Goal: Transaction & Acquisition: Book appointment/travel/reservation

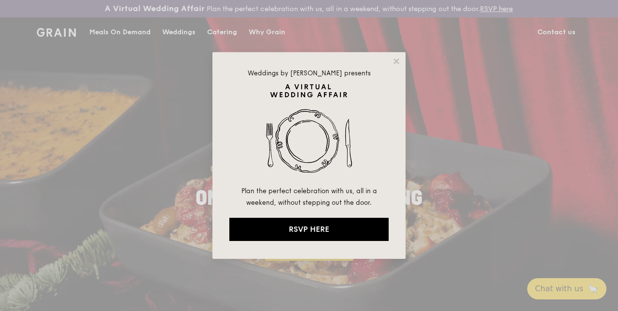
click at [223, 45] on div "Weddings by [PERSON_NAME] presents Plan the perfect celebration with us, all in…" at bounding box center [309, 155] width 618 height 311
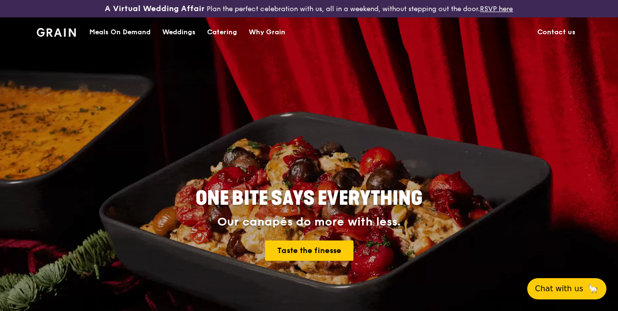
click at [227, 45] on div "Catering" at bounding box center [222, 32] width 30 height 29
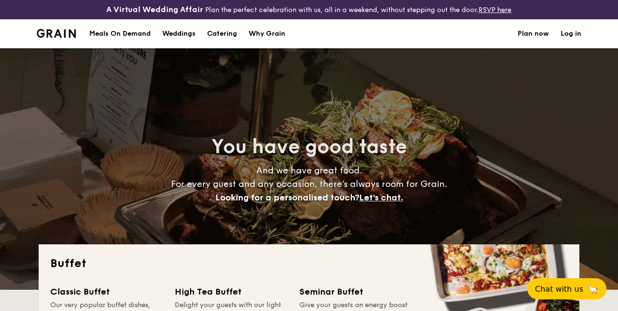
select select
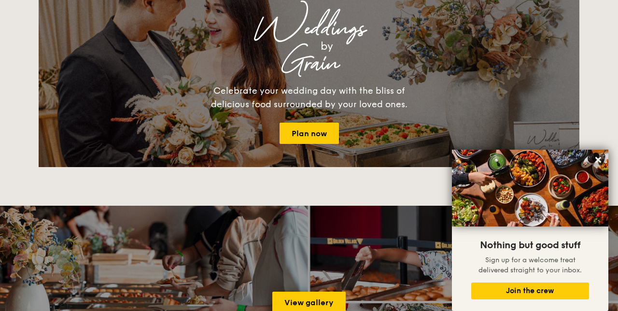
scroll to position [1120, 0]
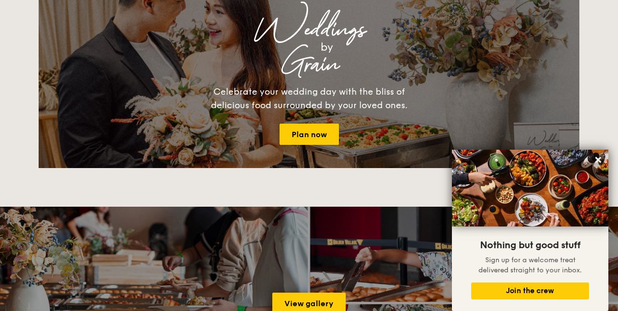
click at [306, 137] on link "Plan now" at bounding box center [308, 134] width 59 height 21
